Goal: Information Seeking & Learning: Learn about a topic

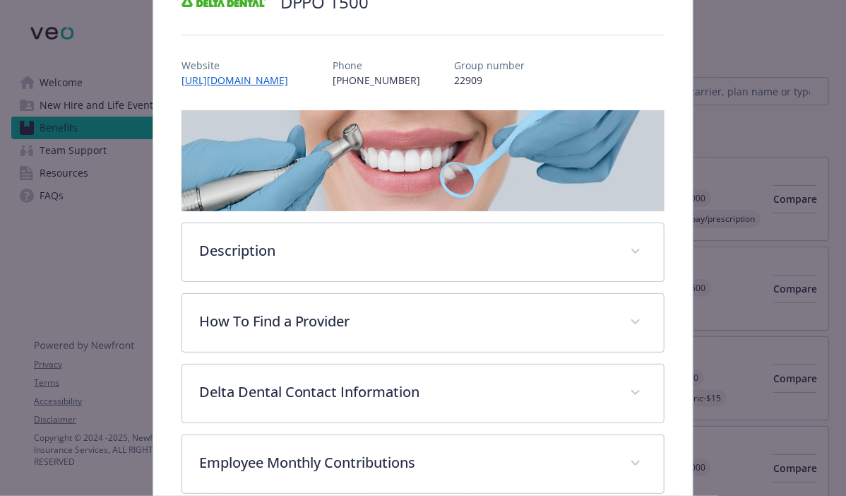
scroll to position [184, 0]
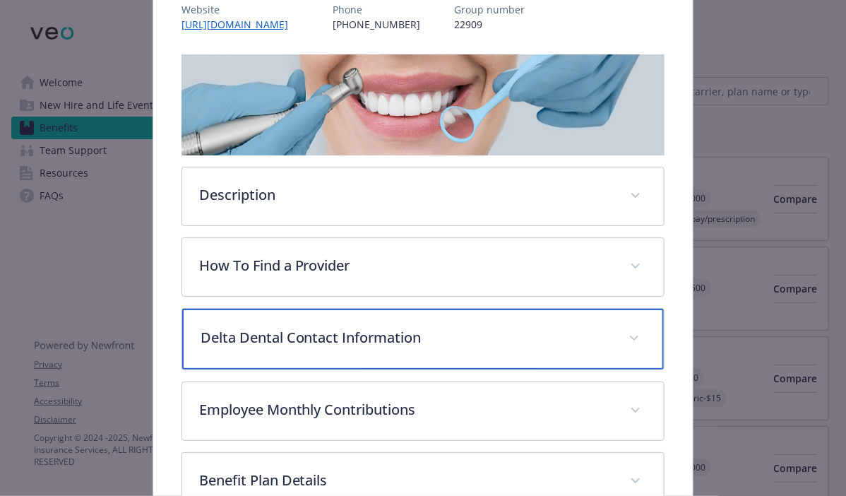
click at [313, 340] on p "Delta Dental Contact Information" at bounding box center [406, 337] width 412 height 21
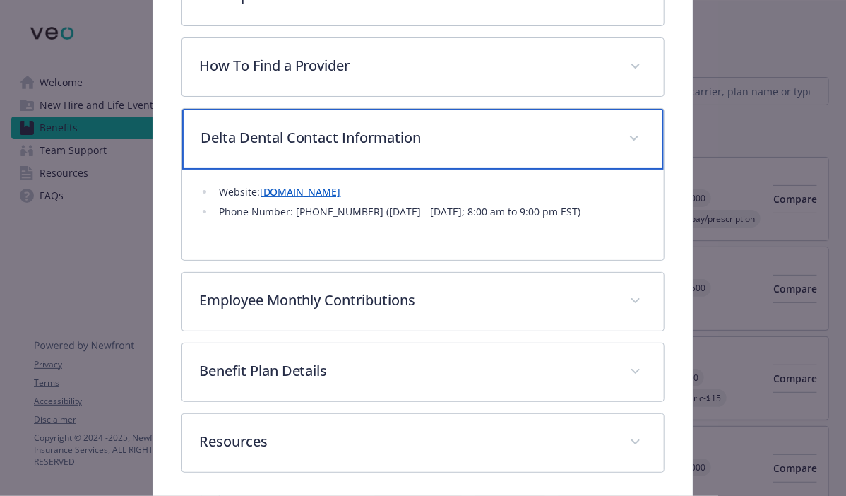
scroll to position [435, 0]
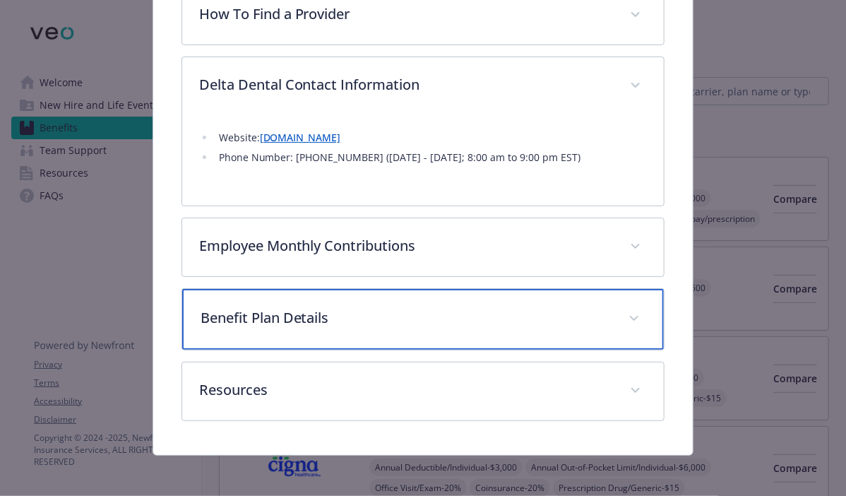
click at [286, 329] on div "Benefit Plan Details" at bounding box center [423, 319] width 482 height 61
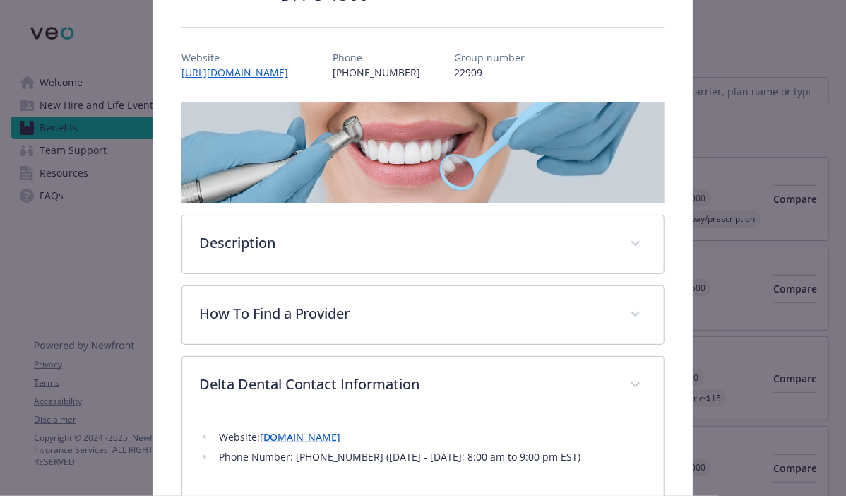
scroll to position [141, 0]
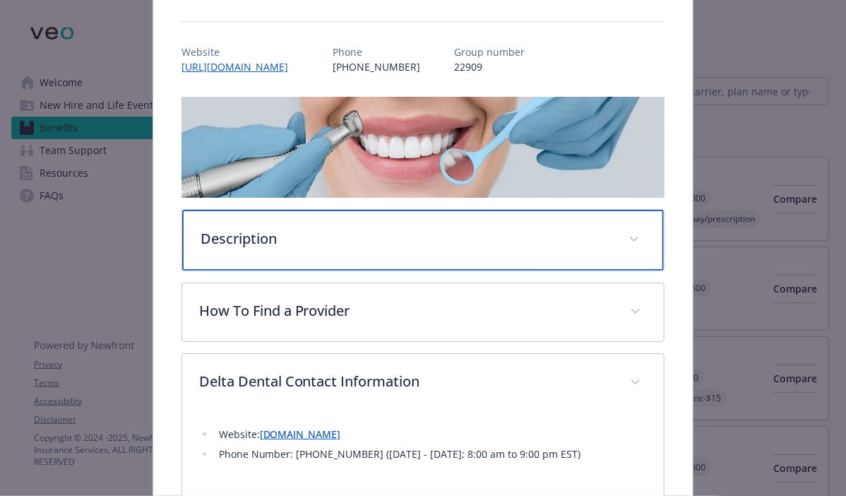
click at [336, 259] on div "Description" at bounding box center [423, 240] width 482 height 61
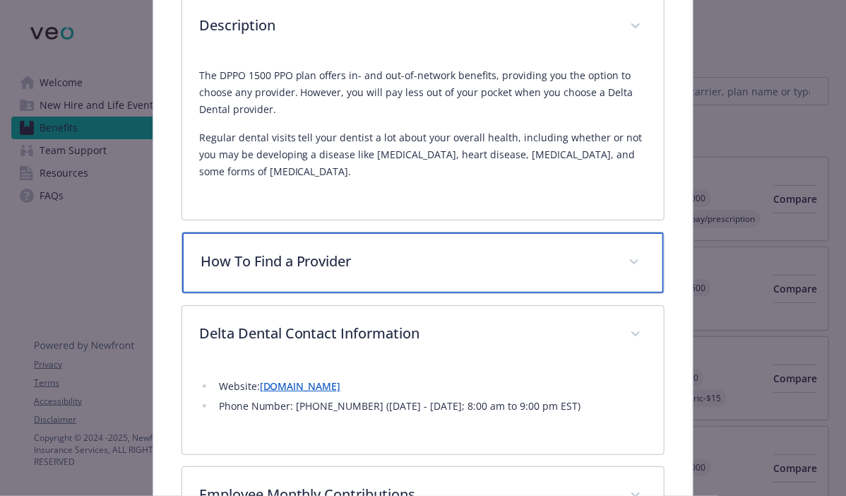
click at [305, 251] on p "How To Find a Provider" at bounding box center [406, 261] width 412 height 21
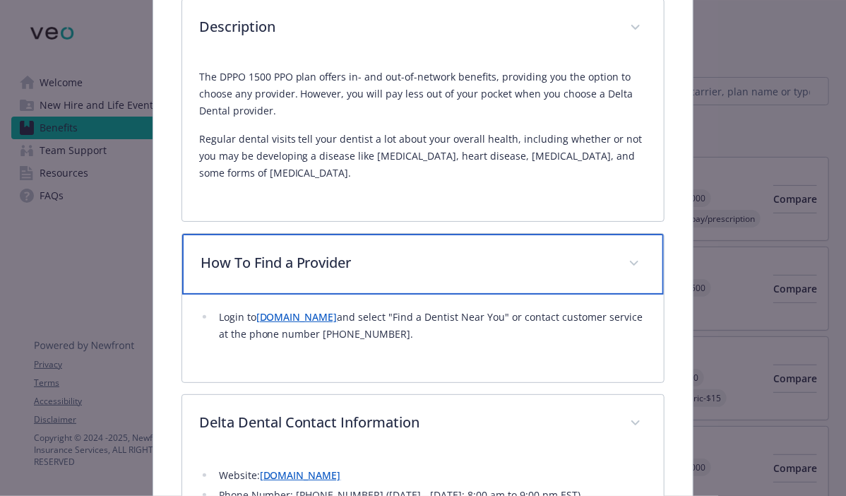
click at [305, 252] on p "How To Find a Provider" at bounding box center [406, 262] width 412 height 21
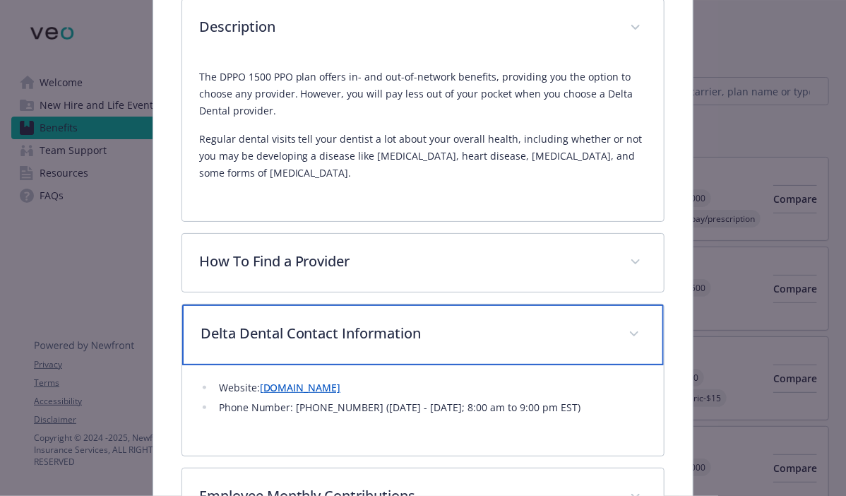
click at [350, 325] on p "Delta Dental Contact Information" at bounding box center [406, 333] width 412 height 21
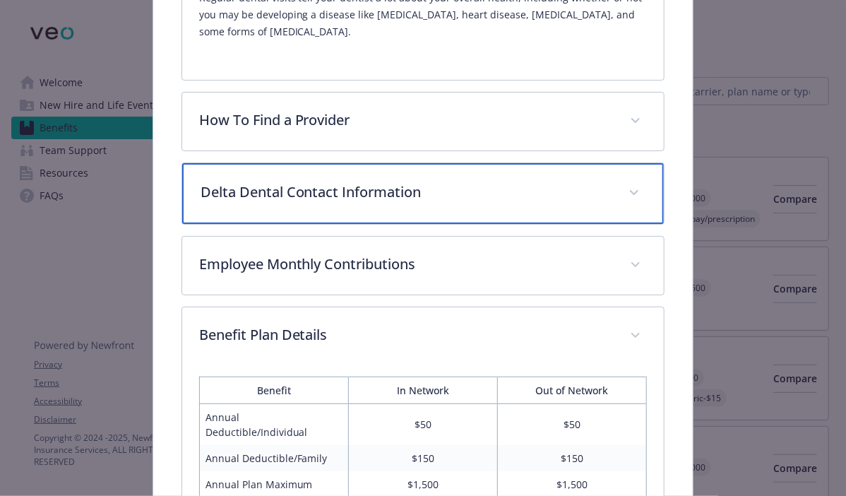
scroll to position [563, 0]
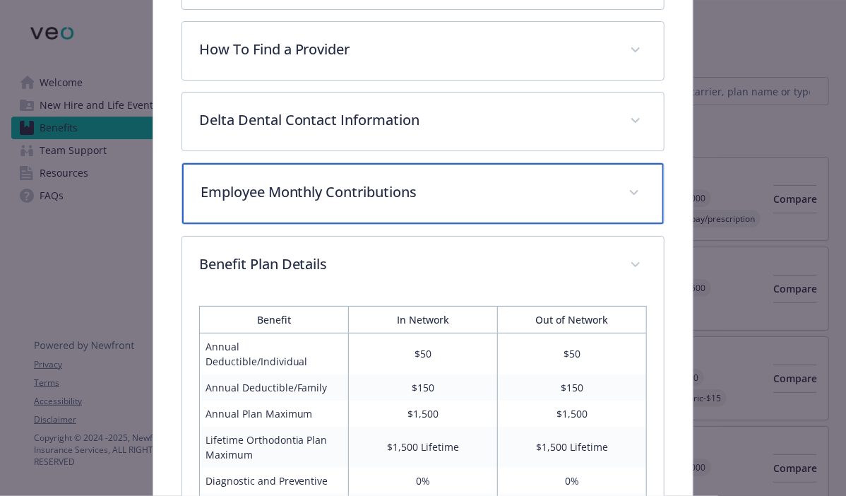
click at [305, 203] on div "Employee Monthly Contributions" at bounding box center [423, 193] width 482 height 61
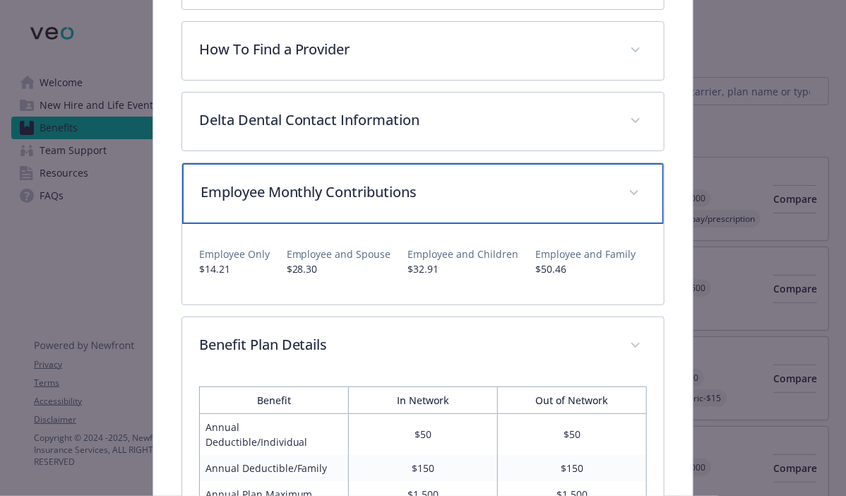
click at [305, 203] on div "Employee Monthly Contributions" at bounding box center [423, 193] width 482 height 61
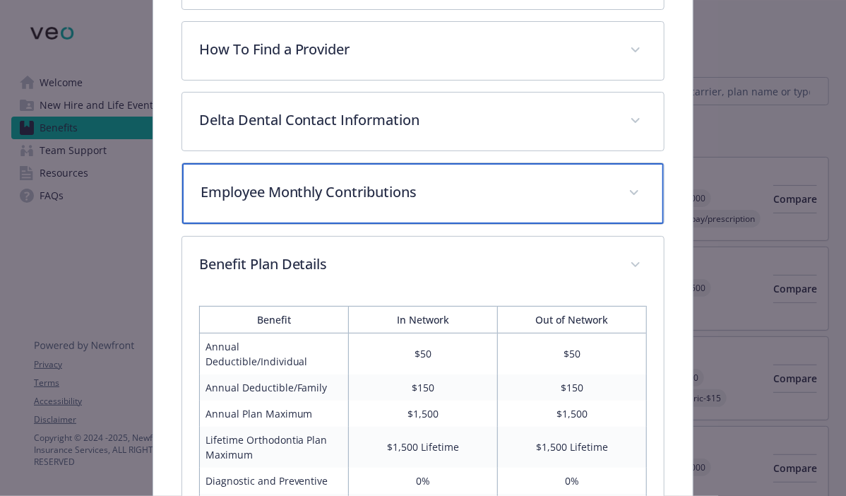
scroll to position [775, 0]
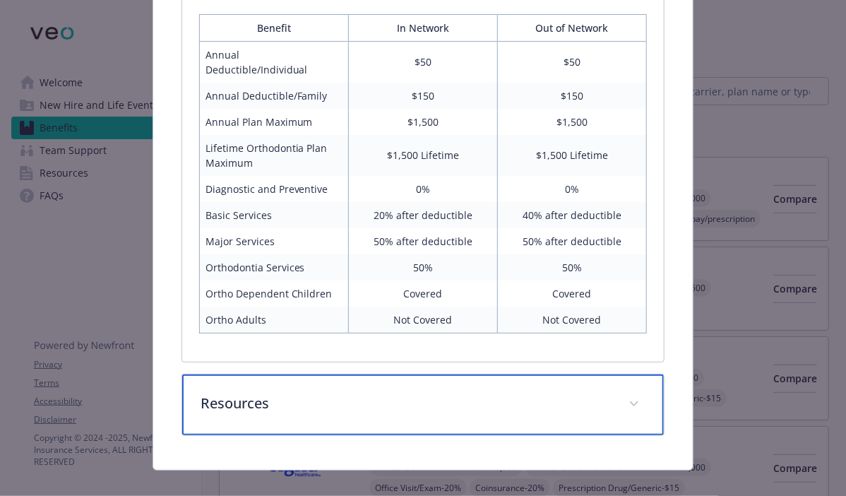
click at [308, 393] on p "Resources" at bounding box center [406, 403] width 412 height 21
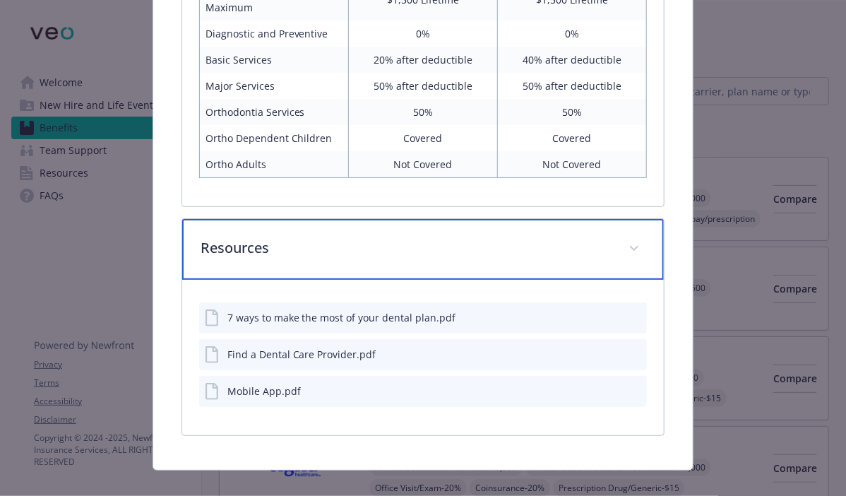
click at [294, 238] on p "Resources" at bounding box center [406, 247] width 412 height 21
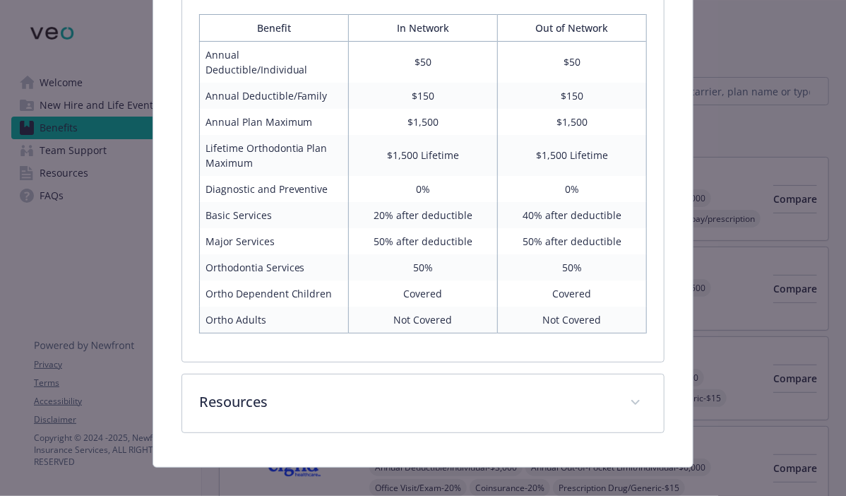
scroll to position [850, 0]
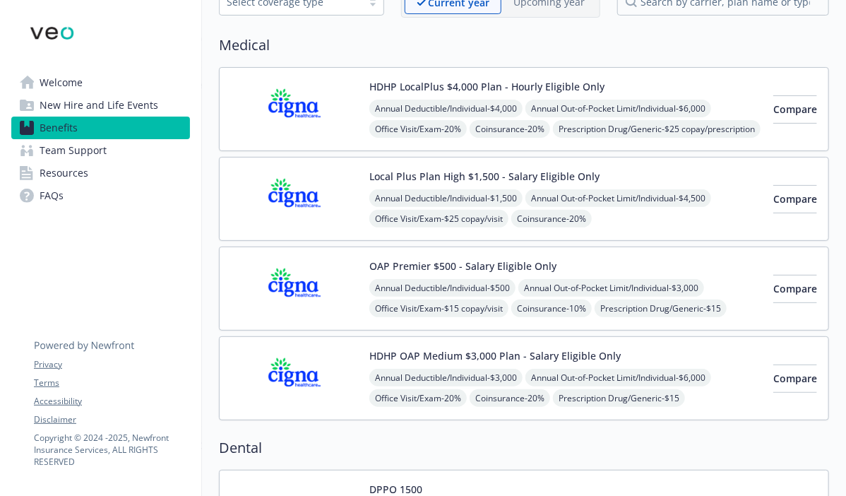
scroll to position [212, 0]
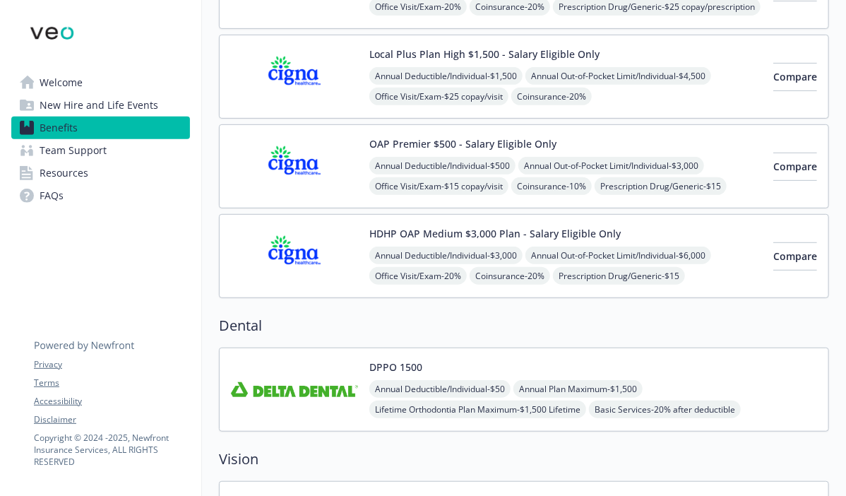
click at [291, 359] on img at bounding box center [294, 389] width 127 height 60
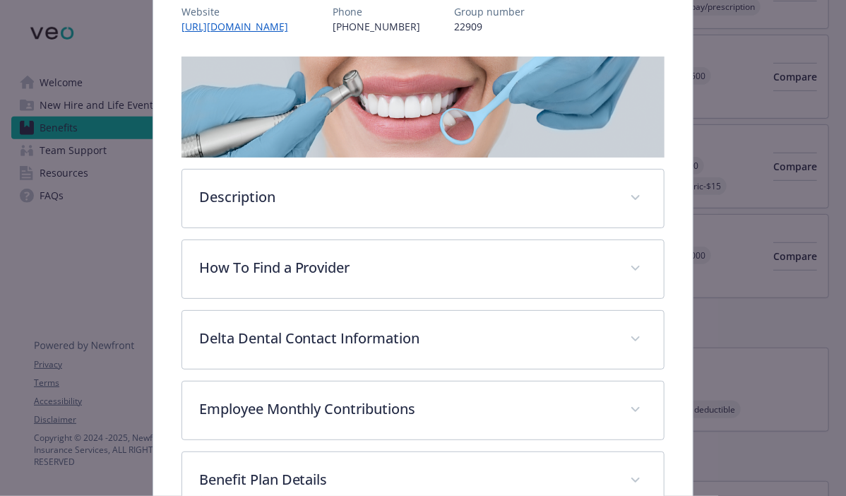
scroll to position [184, 0]
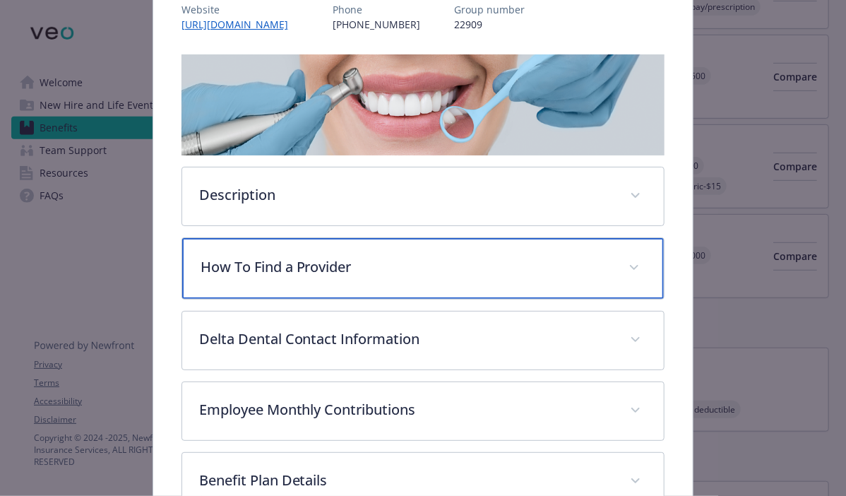
click at [313, 244] on div "How To Find a Provider" at bounding box center [423, 268] width 482 height 61
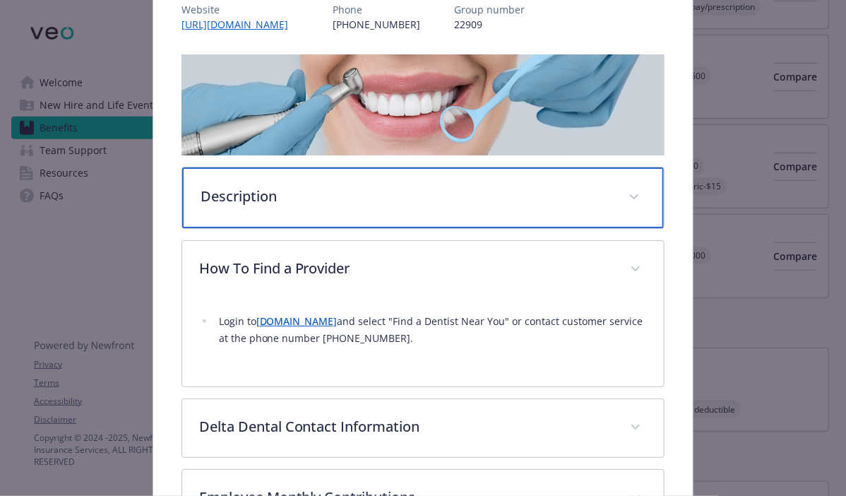
click at [294, 208] on div "Description" at bounding box center [423, 197] width 482 height 61
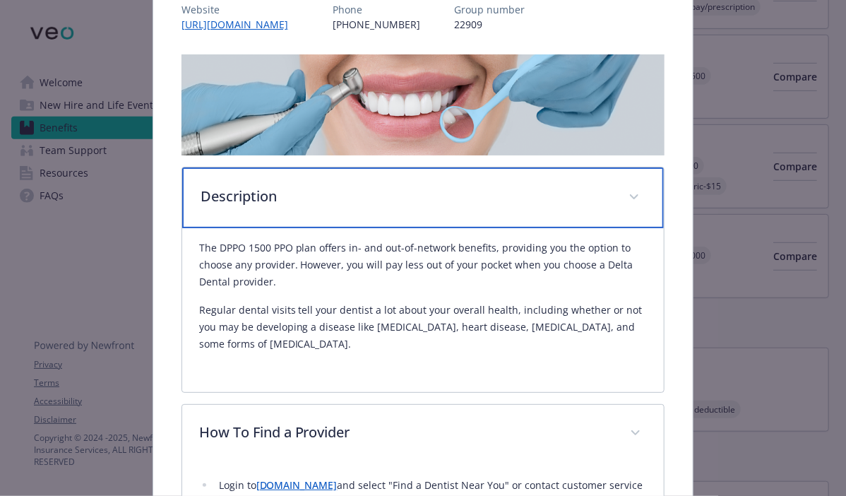
click at [290, 207] on div "Description" at bounding box center [423, 197] width 482 height 61
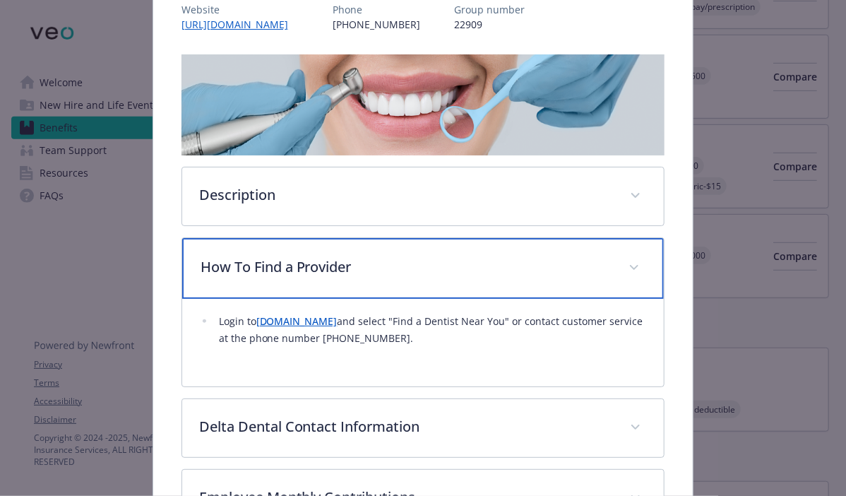
click at [275, 241] on div "How To Find a Provider" at bounding box center [423, 268] width 482 height 61
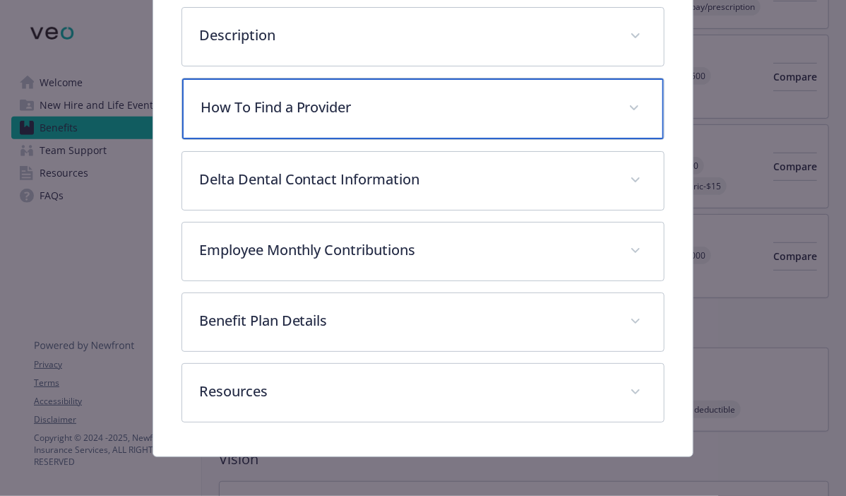
scroll to position [345, 0]
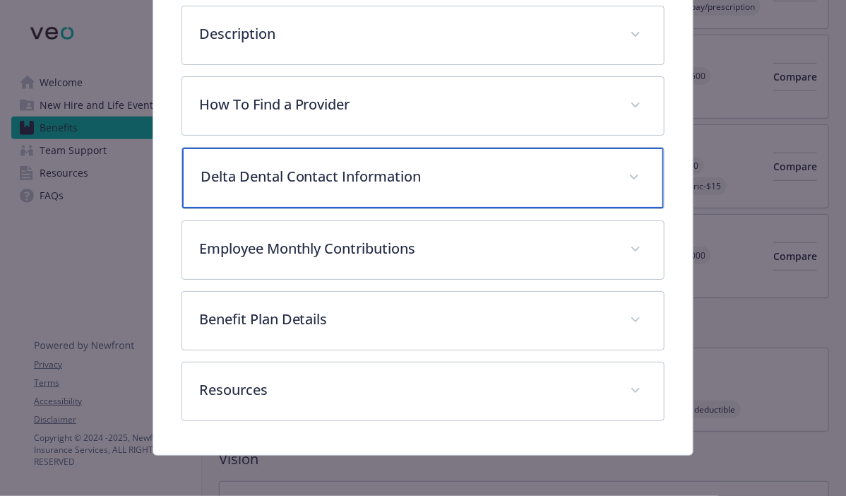
click at [251, 170] on p "Delta Dental Contact Information" at bounding box center [406, 176] width 412 height 21
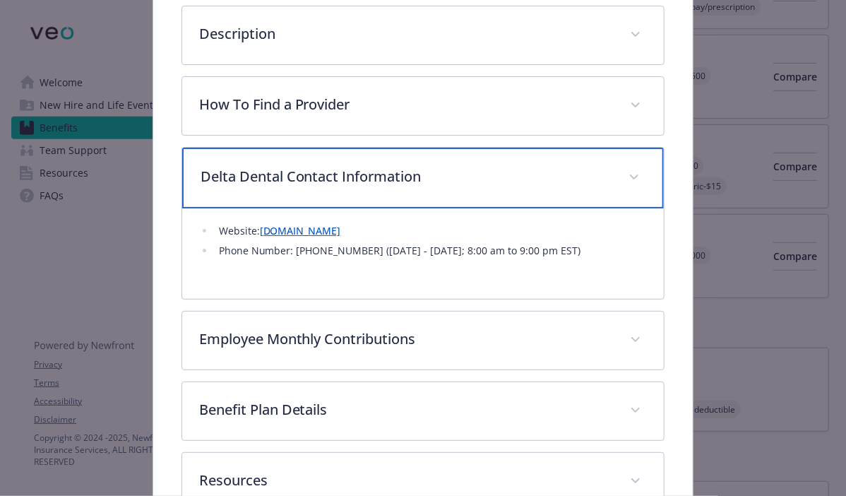
click at [251, 170] on p "Delta Dental Contact Information" at bounding box center [406, 176] width 412 height 21
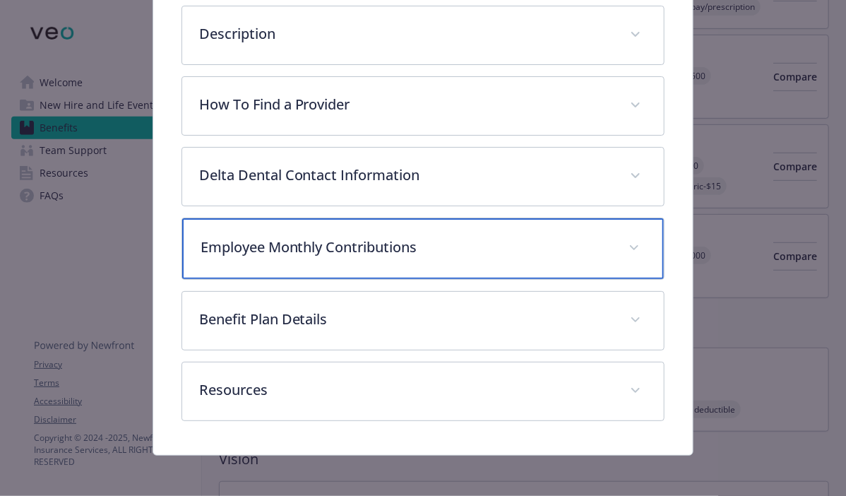
click at [237, 231] on div "Employee Monthly Contributions" at bounding box center [423, 248] width 482 height 61
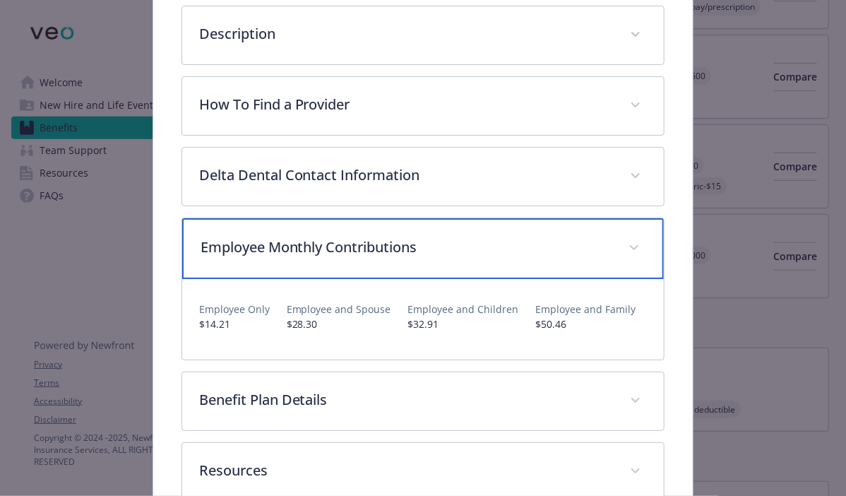
click at [237, 231] on div "Employee Monthly Contributions" at bounding box center [423, 248] width 482 height 61
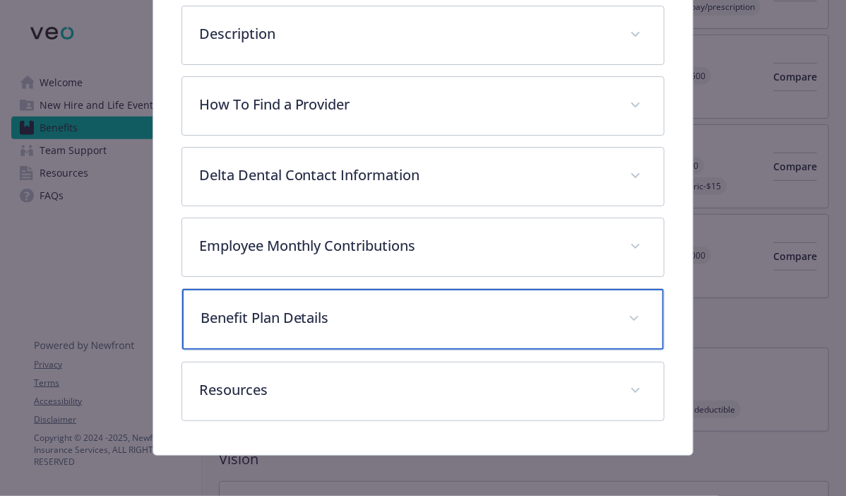
click at [256, 311] on p "Benefit Plan Details" at bounding box center [406, 317] width 412 height 21
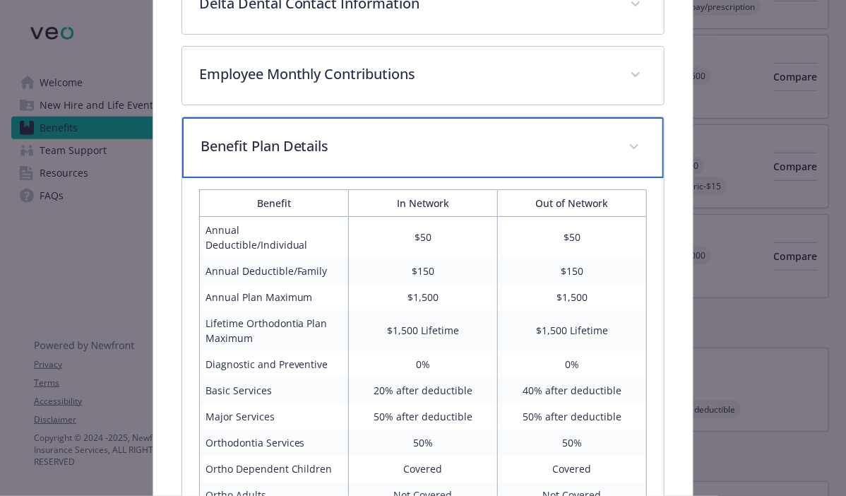
scroll to position [627, 0]
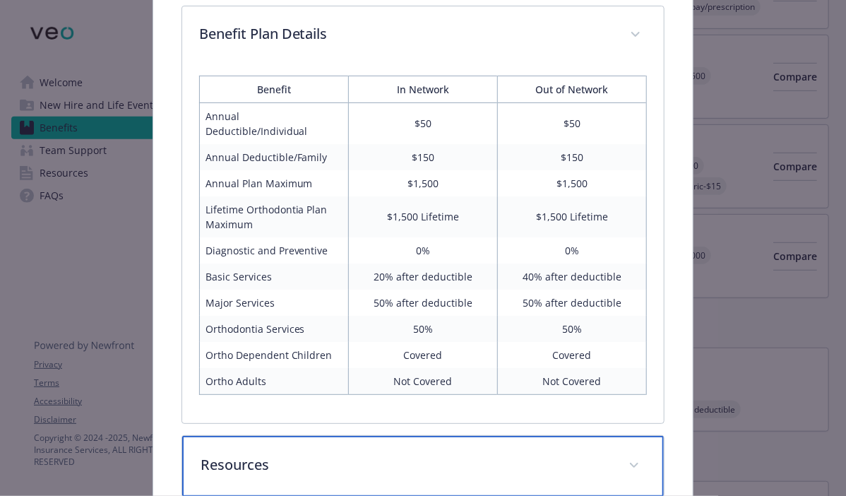
click at [409, 464] on div "Resources" at bounding box center [423, 466] width 482 height 61
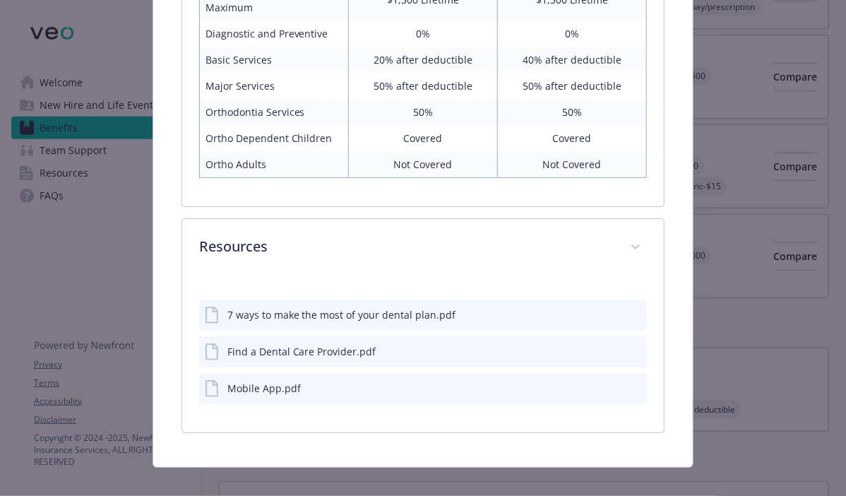
scroll to position [841, 0]
